Goal: Task Accomplishment & Management: Use online tool/utility

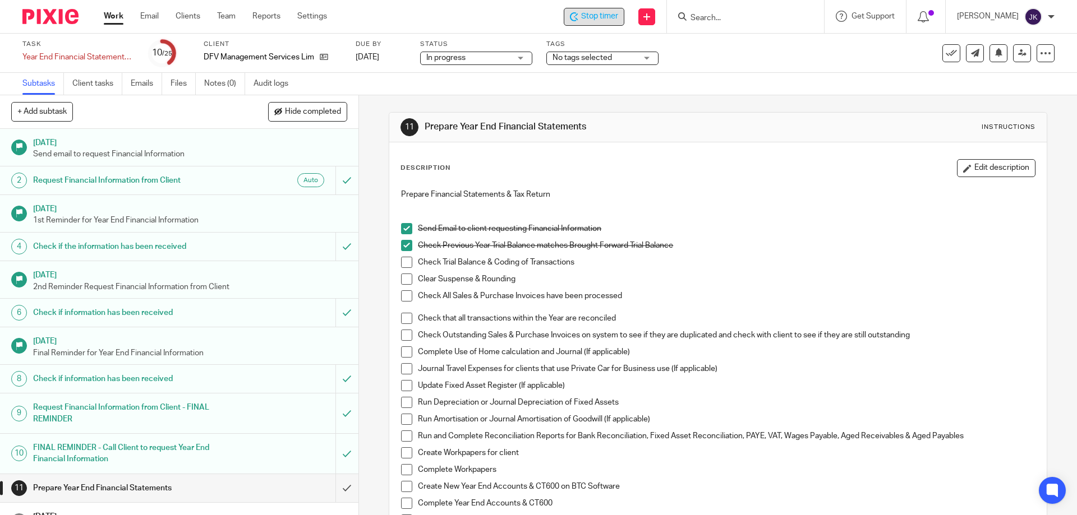
click at [584, 12] on span "Stop timer" at bounding box center [599, 17] width 37 height 12
click at [718, 16] on input "Search" at bounding box center [739, 18] width 101 height 10
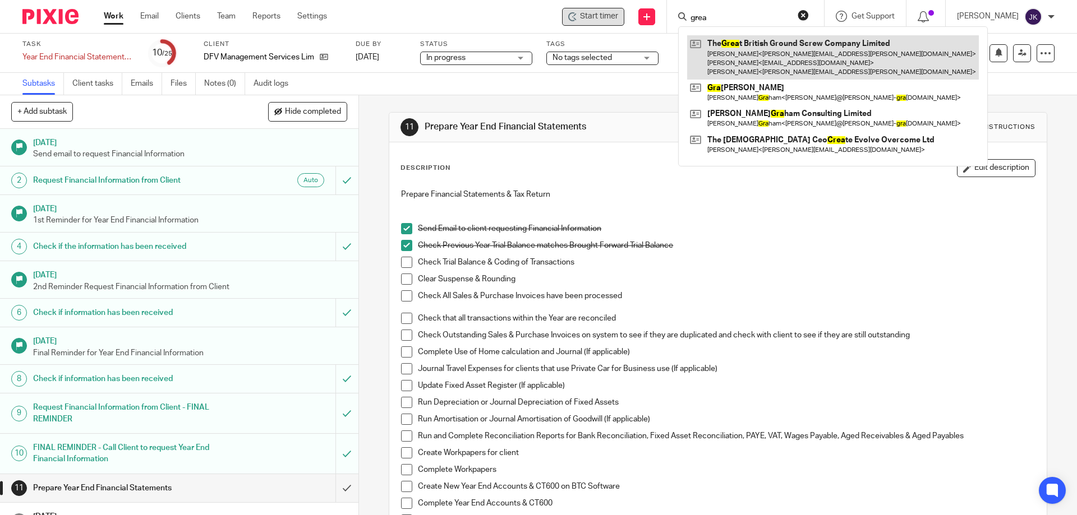
type input "grea"
click at [746, 54] on link at bounding box center [833, 57] width 292 height 44
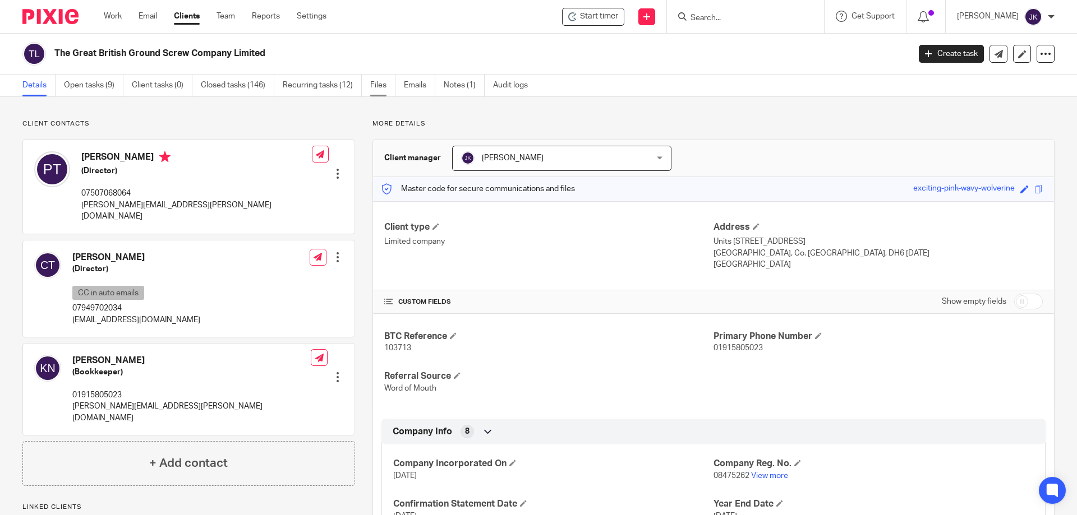
click at [373, 86] on link "Files" at bounding box center [382, 86] width 25 height 22
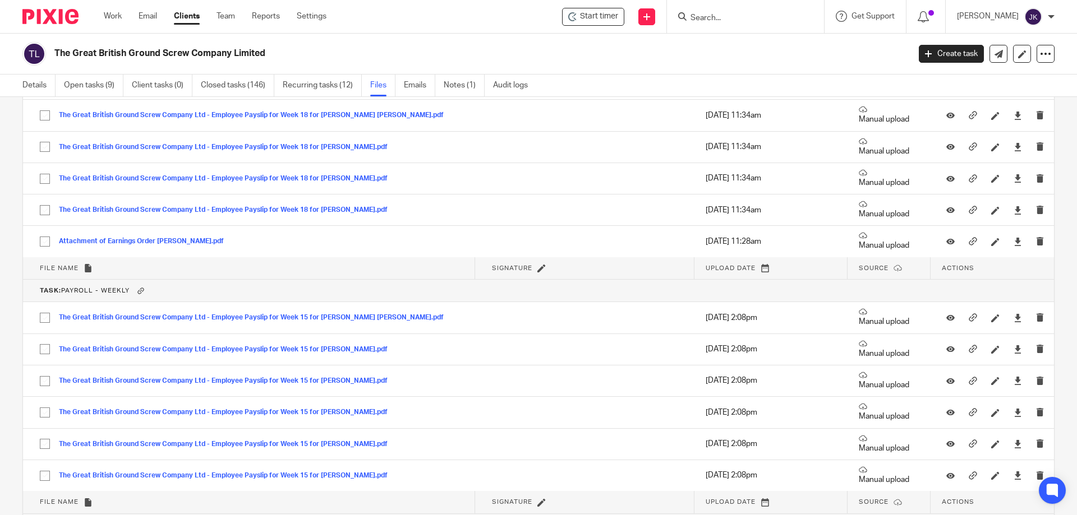
scroll to position [6207, 0]
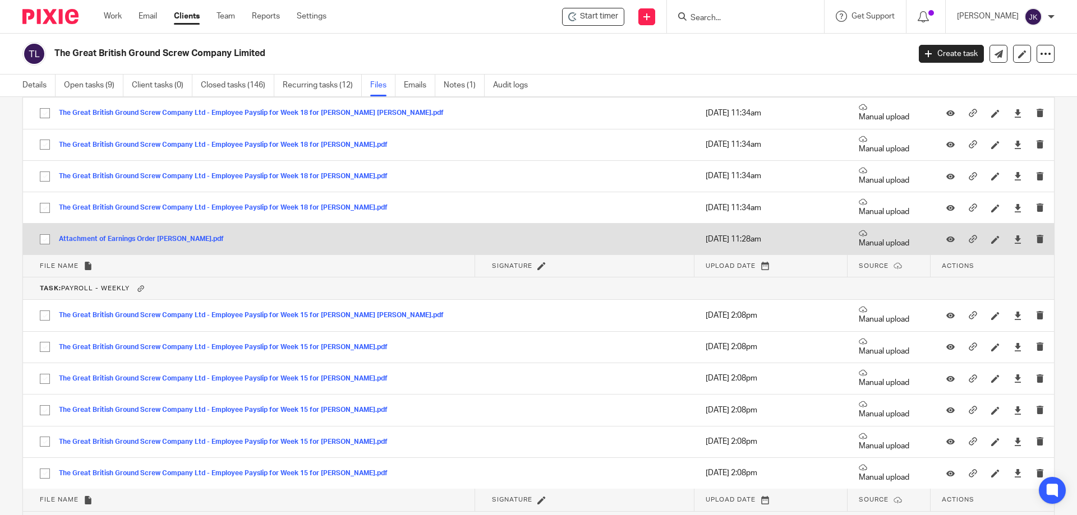
click at [40, 238] on input "checkbox" at bounding box center [44, 239] width 21 height 21
checkbox input "true"
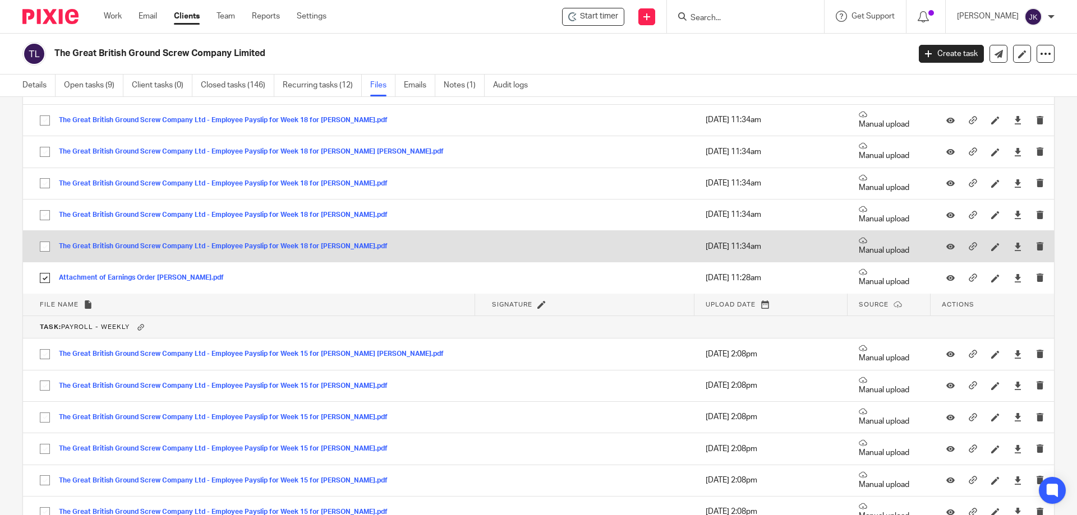
scroll to position [6151, 0]
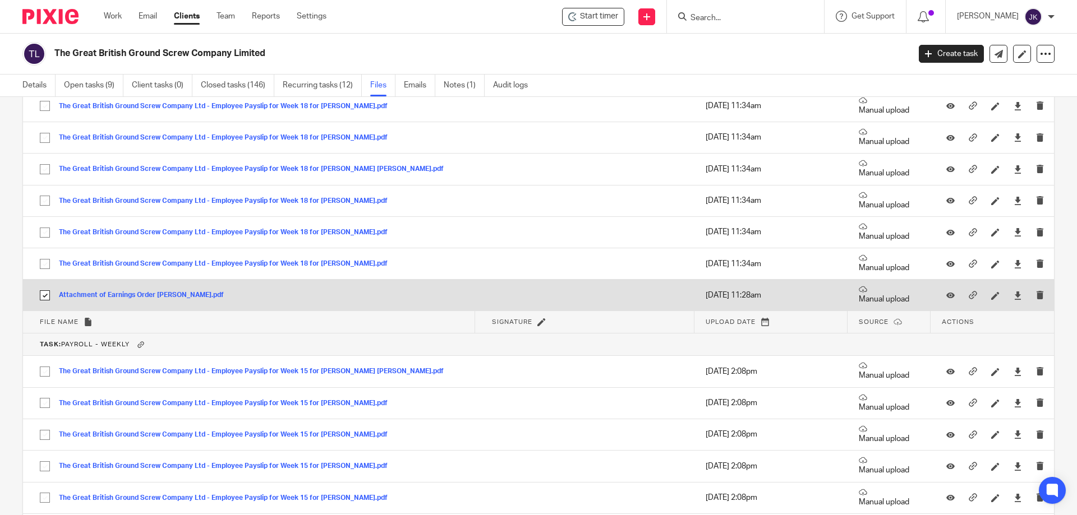
click at [132, 296] on button "Attachment of Earnings Order Paolo Aquila.pdf" at bounding box center [145, 296] width 173 height 8
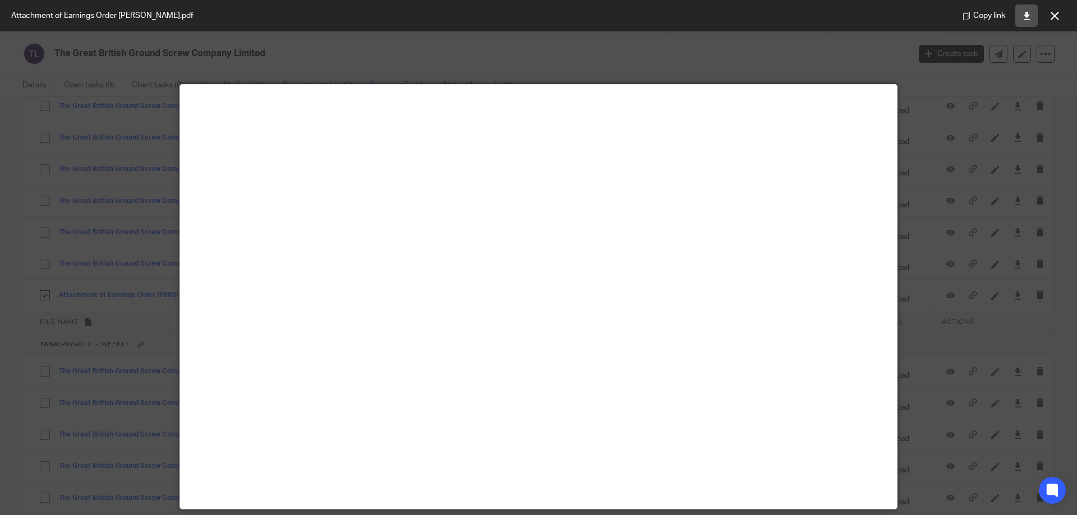
click at [1028, 19] on icon at bounding box center [1026, 16] width 8 height 8
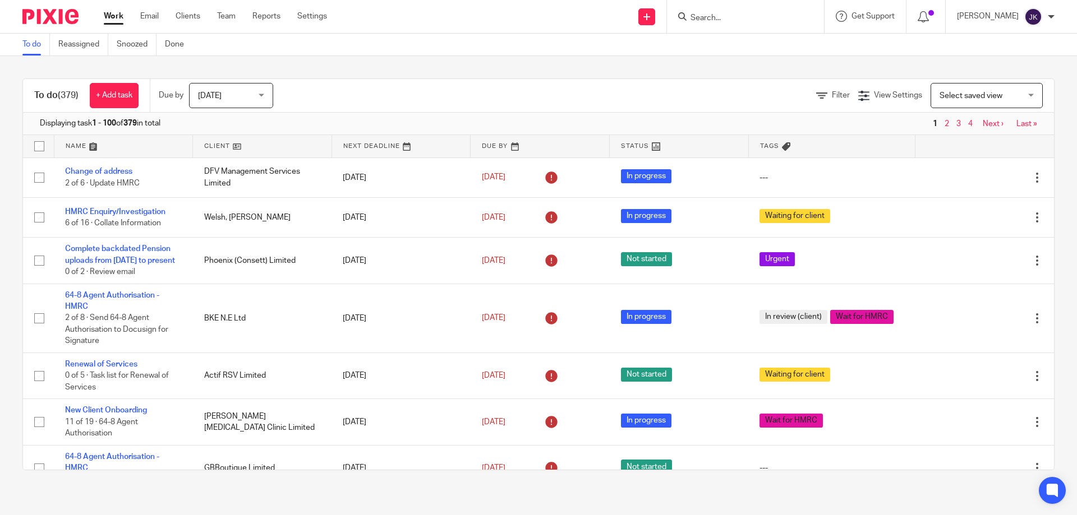
click at [724, 21] on input "Search" at bounding box center [739, 18] width 101 height 10
type input "dfv"
click at [746, 51] on link at bounding box center [782, 48] width 190 height 26
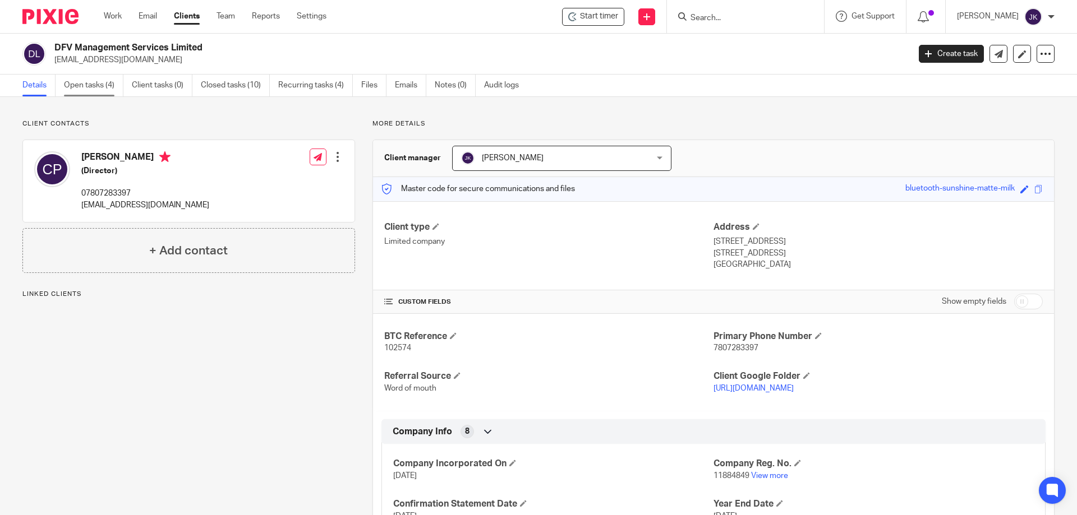
click at [84, 91] on link "Open tasks (4)" at bounding box center [93, 86] width 59 height 22
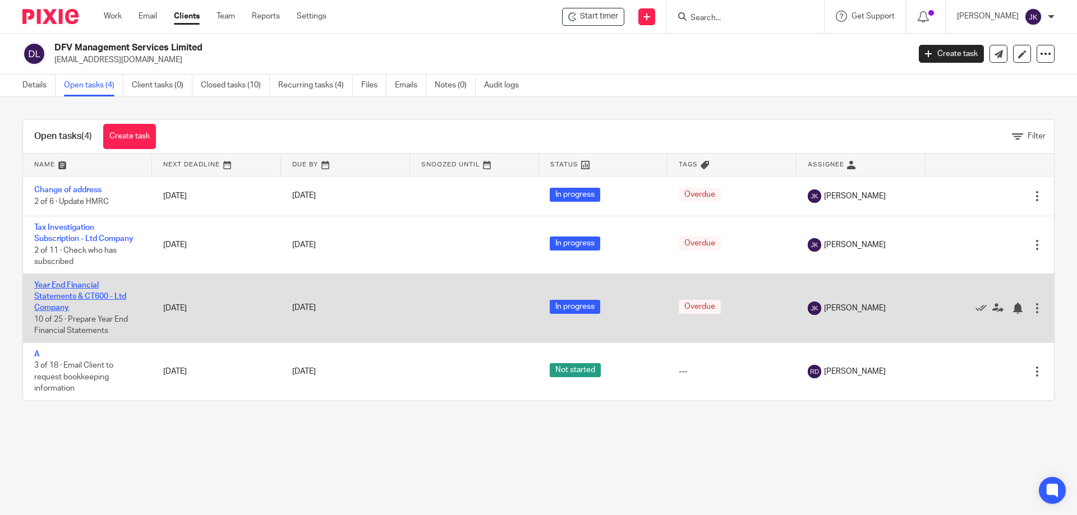
click at [72, 287] on link "Year End Financial Statements & CT600 - Ltd Company" at bounding box center [80, 296] width 92 height 31
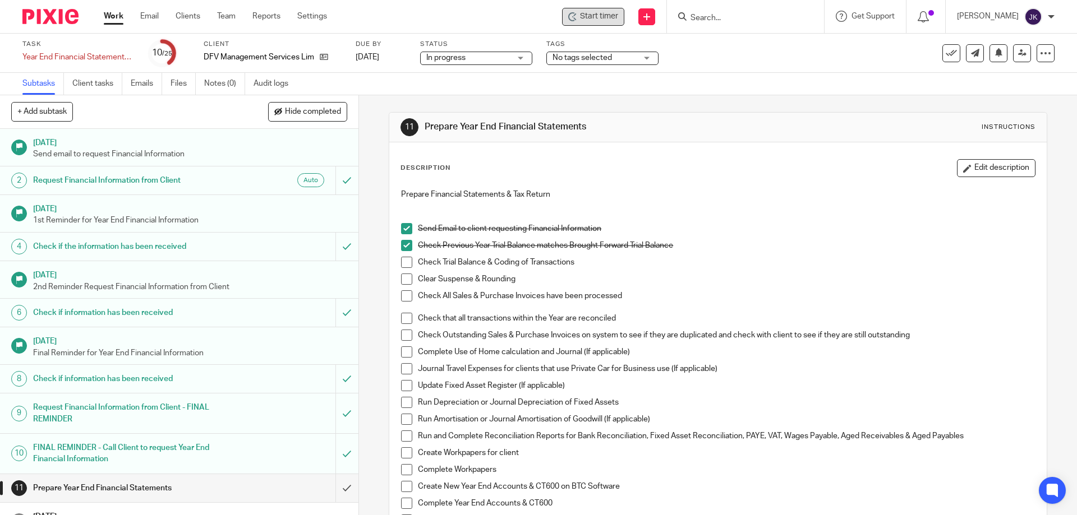
click at [590, 20] on span "Start timer" at bounding box center [599, 17] width 38 height 12
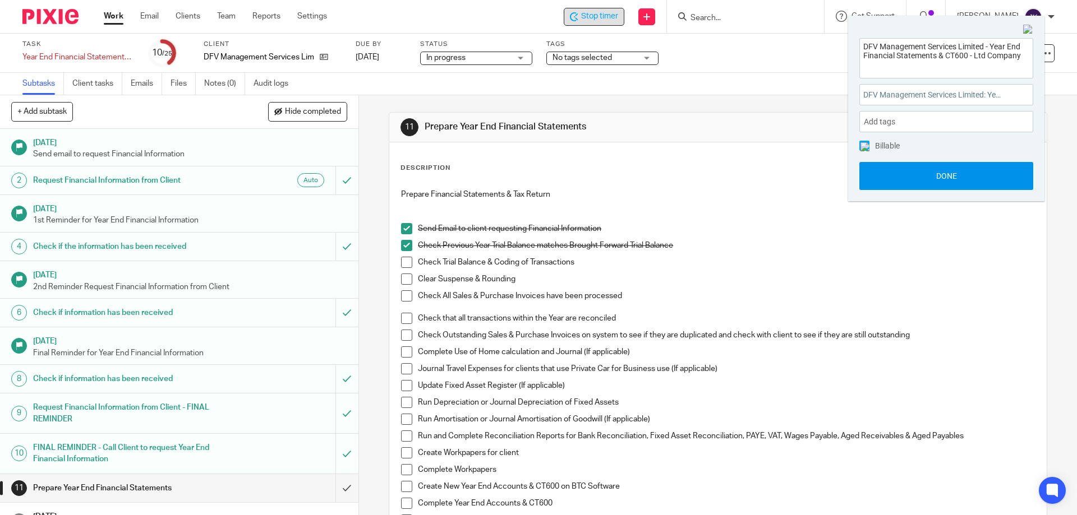
click at [966, 167] on button "Done" at bounding box center [946, 176] width 174 height 28
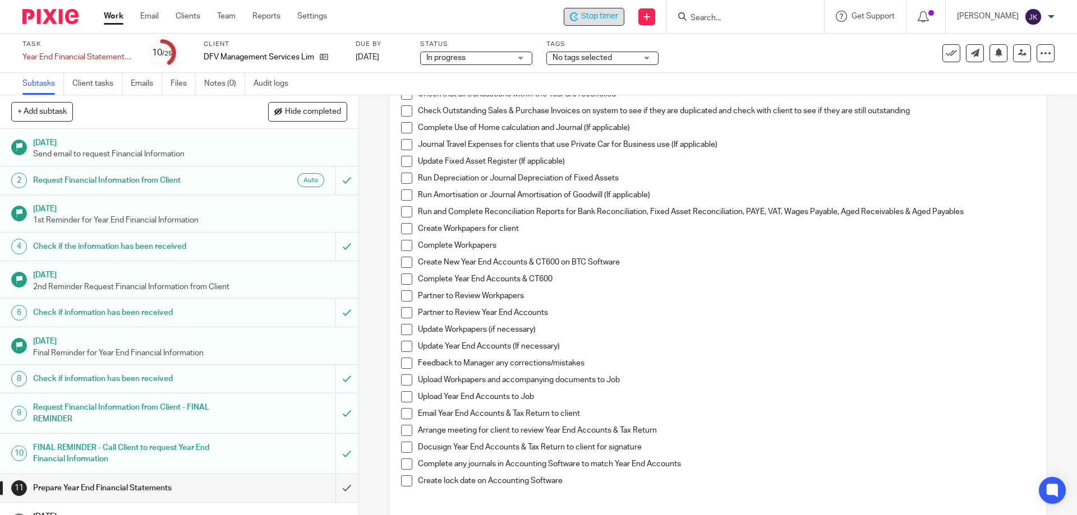
scroll to position [112, 0]
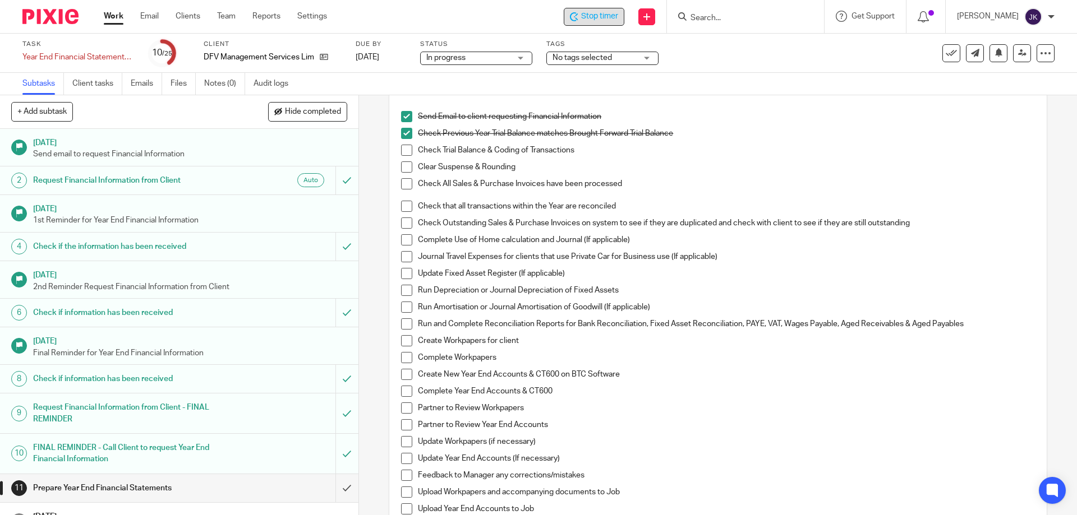
click at [403, 168] on span at bounding box center [406, 166] width 11 height 11
click at [404, 181] on span at bounding box center [406, 183] width 11 height 11
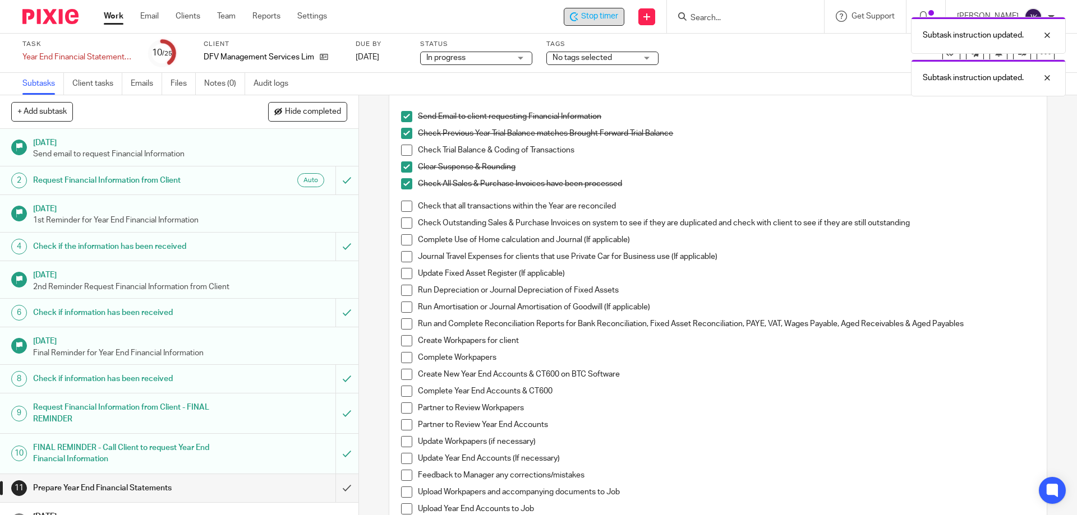
click at [405, 206] on span at bounding box center [406, 206] width 11 height 11
click at [401, 223] on span at bounding box center [406, 223] width 11 height 11
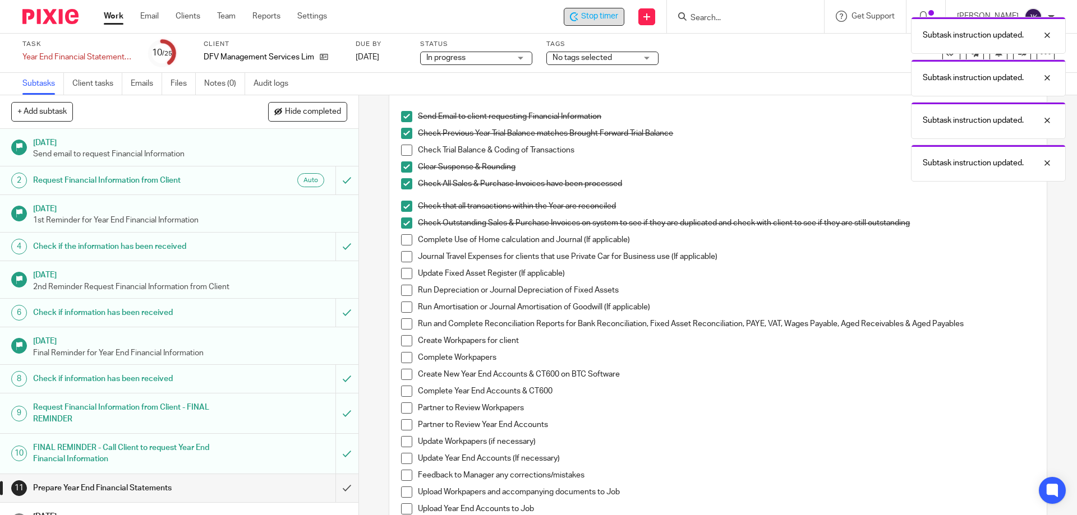
click at [405, 239] on span at bounding box center [406, 239] width 11 height 11
click at [401, 259] on span at bounding box center [406, 256] width 11 height 11
click at [407, 276] on span at bounding box center [406, 273] width 11 height 11
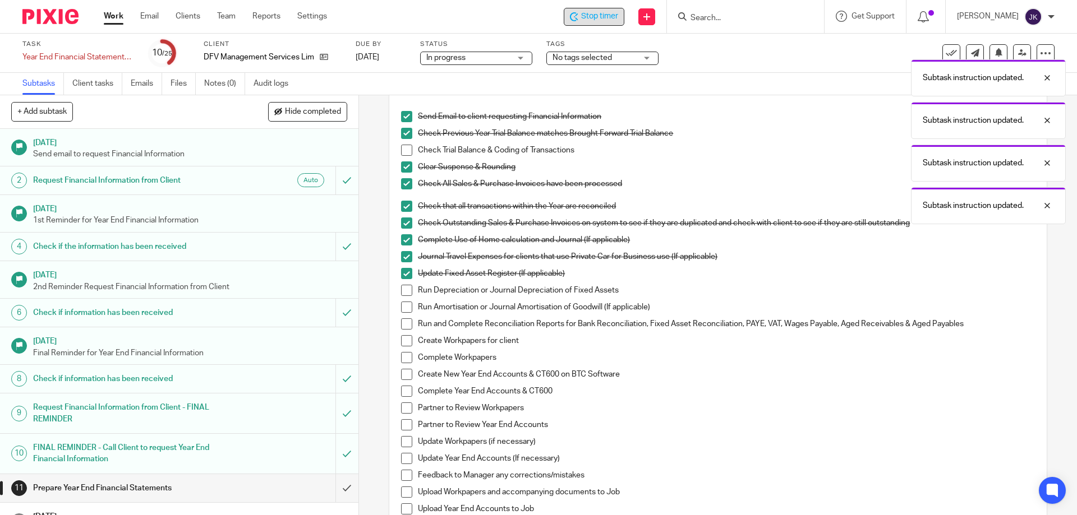
click at [405, 290] on span at bounding box center [406, 290] width 11 height 11
click at [404, 307] on span at bounding box center [406, 307] width 11 height 11
